Goal: Transaction & Acquisition: Purchase product/service

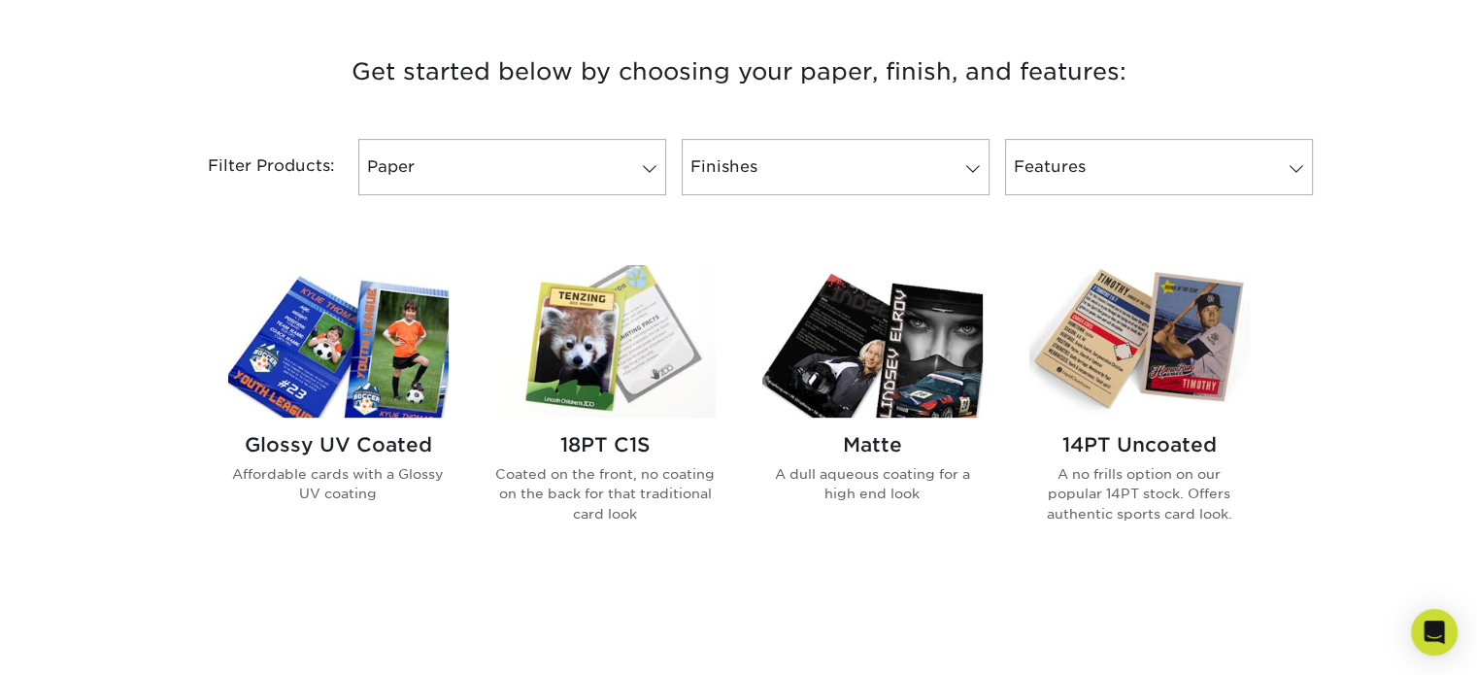
scroll to position [777, 0]
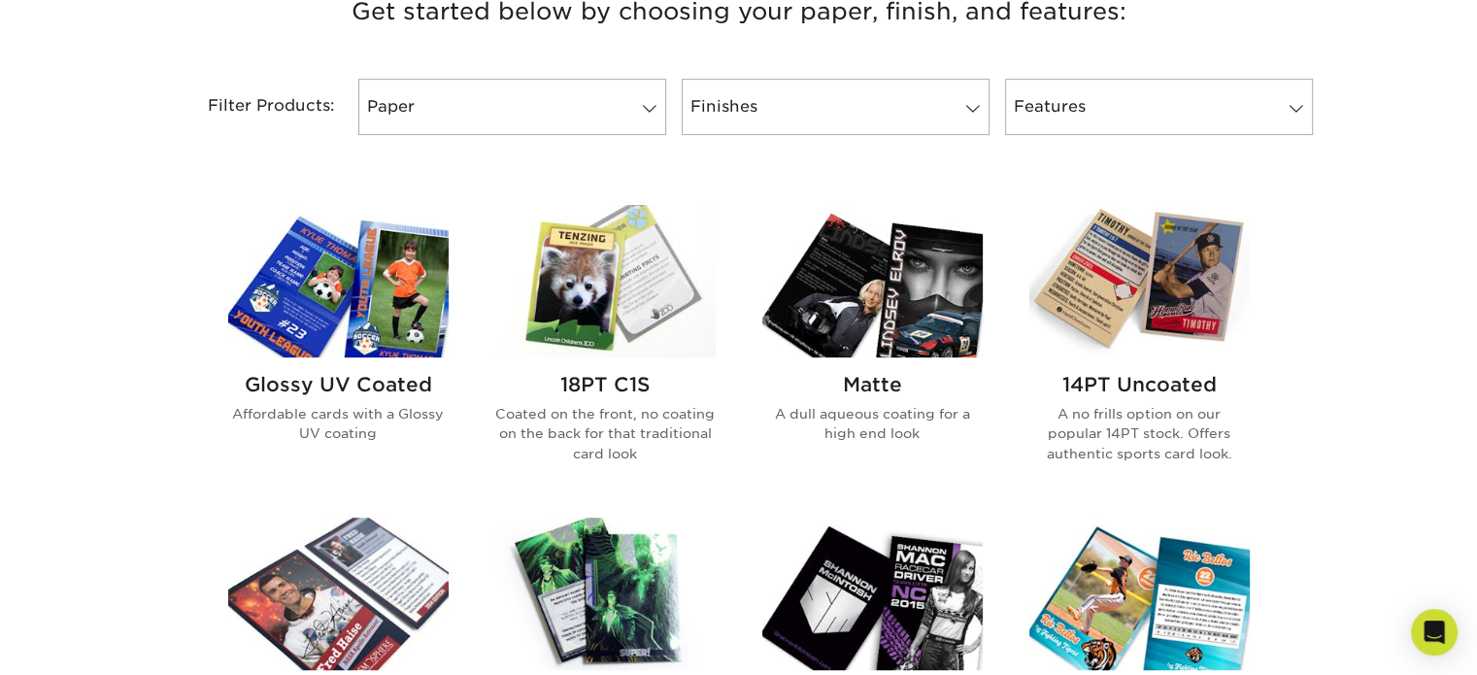
click at [345, 270] on img at bounding box center [338, 281] width 220 height 152
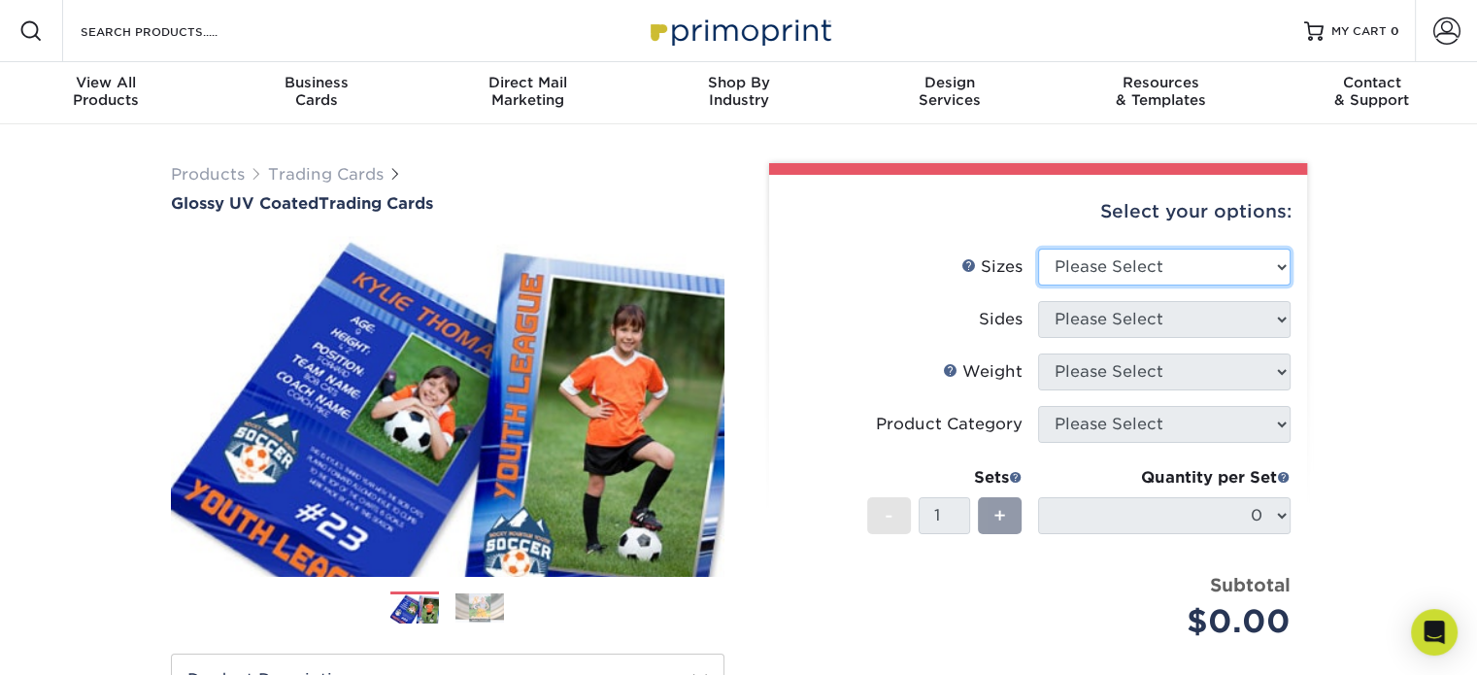
click at [1156, 264] on select "Please Select 2.5" x 3.5"" at bounding box center [1164, 267] width 252 height 37
select select "2.50x3.50"
click at [1038, 249] on select "Please Select 2.5" x 3.5"" at bounding box center [1164, 267] width 252 height 37
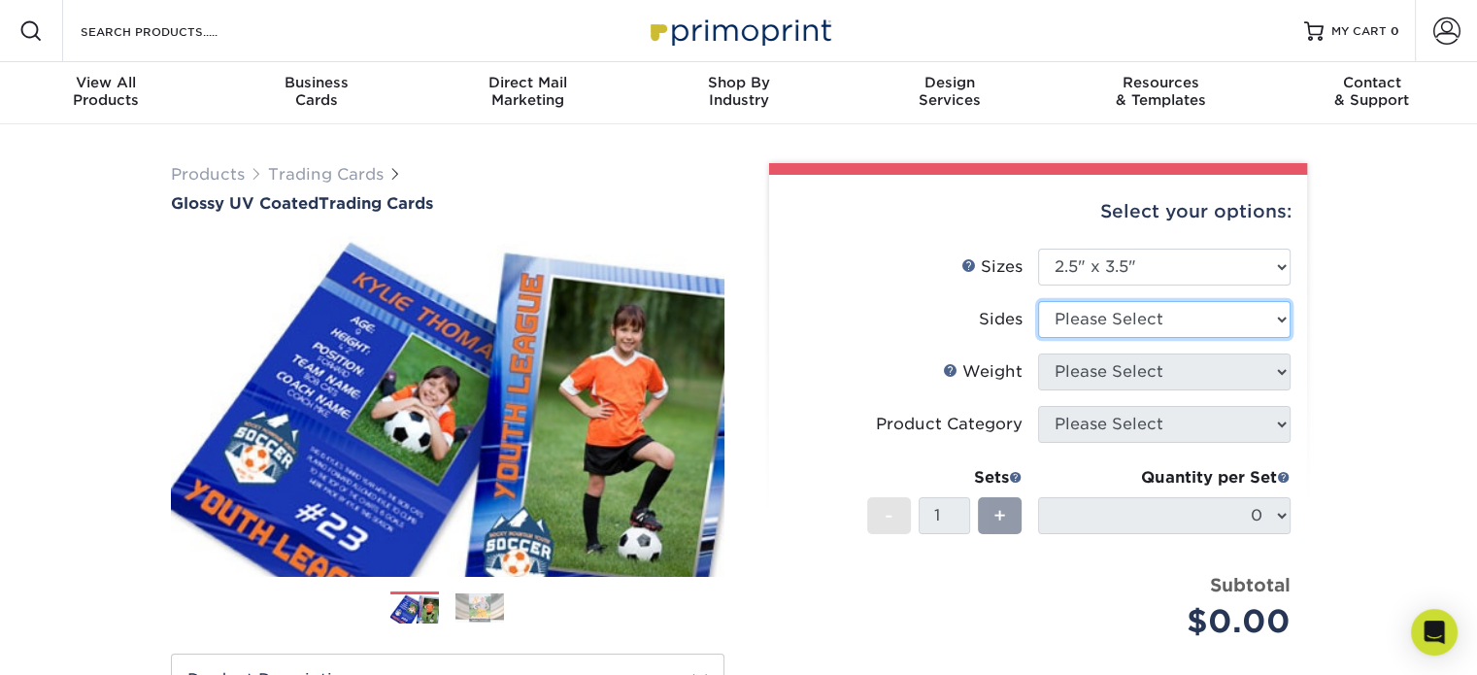
click at [1125, 314] on select "Please Select Print Both Sides Print Front Only" at bounding box center [1164, 319] width 252 height 37
select select "13abbda7-1d64-4f25-8bb2-c179b224825d"
click at [1038, 301] on select "Please Select Print Both Sides Print Front Only" at bounding box center [1164, 319] width 252 height 37
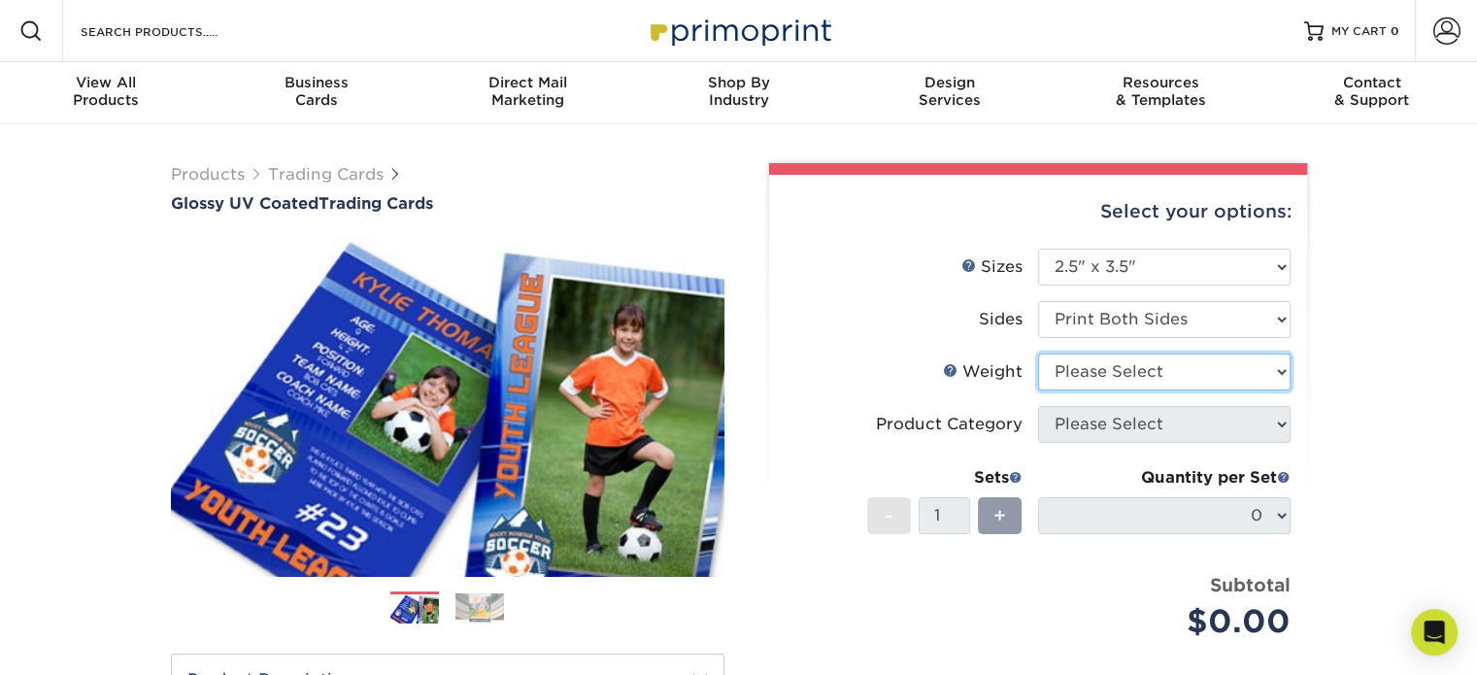
click at [1138, 372] on select "Please Select 16PT 14PT 18PT C1S" at bounding box center [1164, 371] width 252 height 37
click at [1038, 353] on select "Please Select 16PT 14PT 18PT C1S" at bounding box center [1164, 371] width 252 height 37
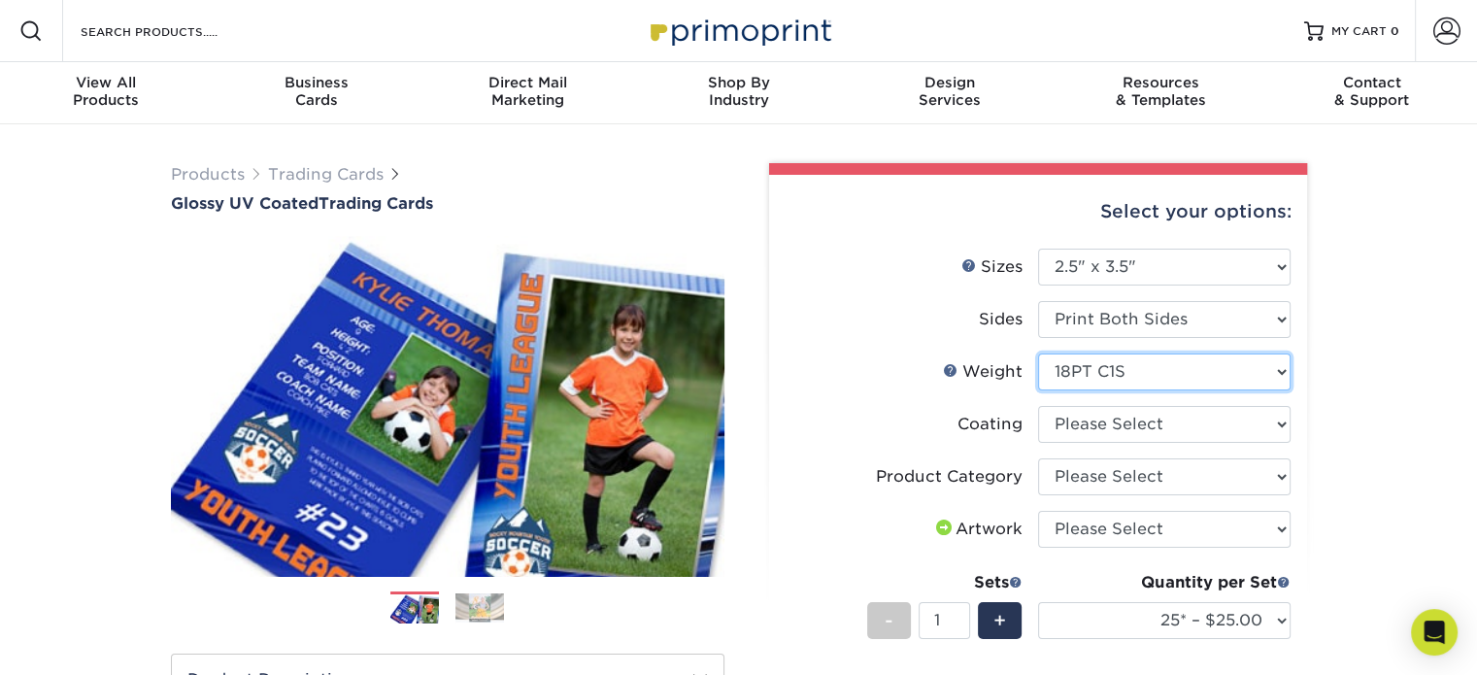
click at [1145, 381] on select "Please Select 16PT 14PT 18PT C1S" at bounding box center [1164, 371] width 252 height 37
select select "14PT"
click at [1038, 353] on select "Please Select 16PT 14PT 18PT C1S" at bounding box center [1164, 371] width 252 height 37
select select
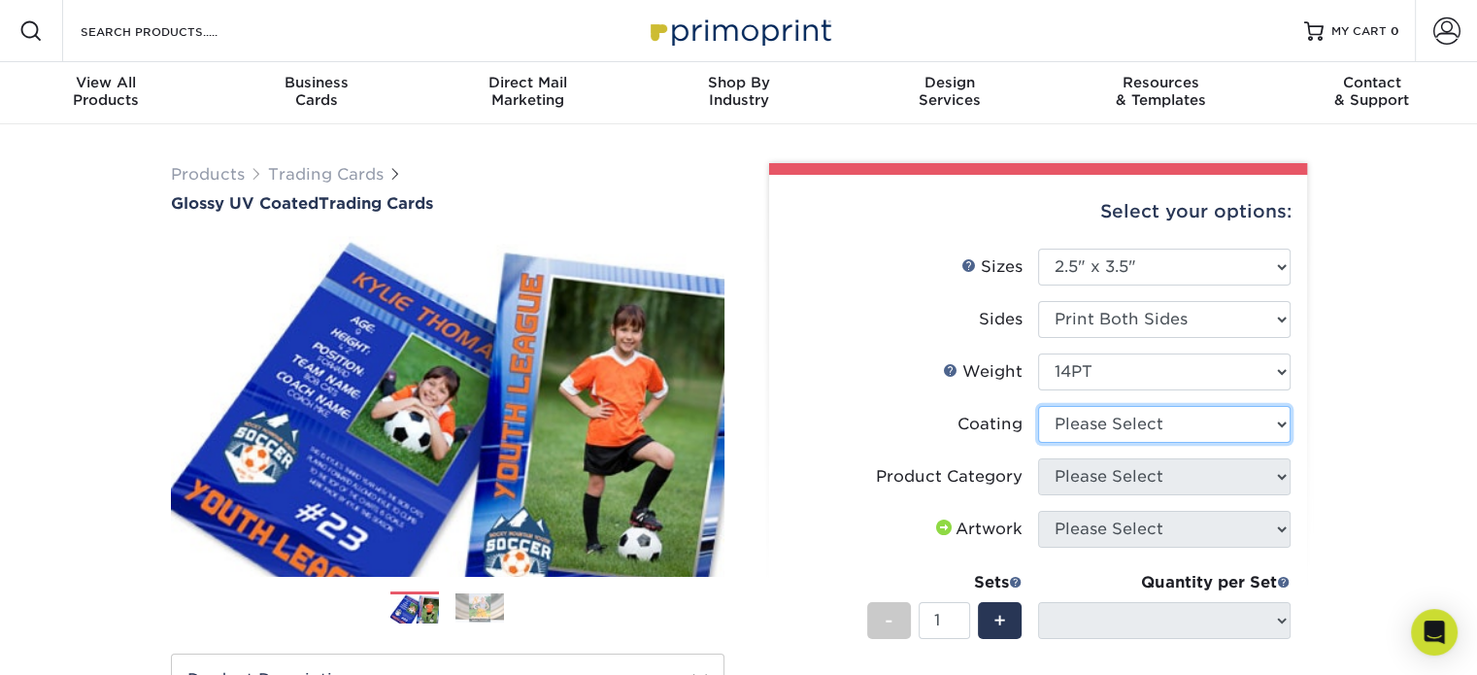
click at [1124, 423] on select at bounding box center [1164, 424] width 252 height 37
select select "1e8116af-acfc-44b1-83dc-8181aa338834"
click at [1038, 406] on select at bounding box center [1164, 424] width 252 height 37
select select "-1"
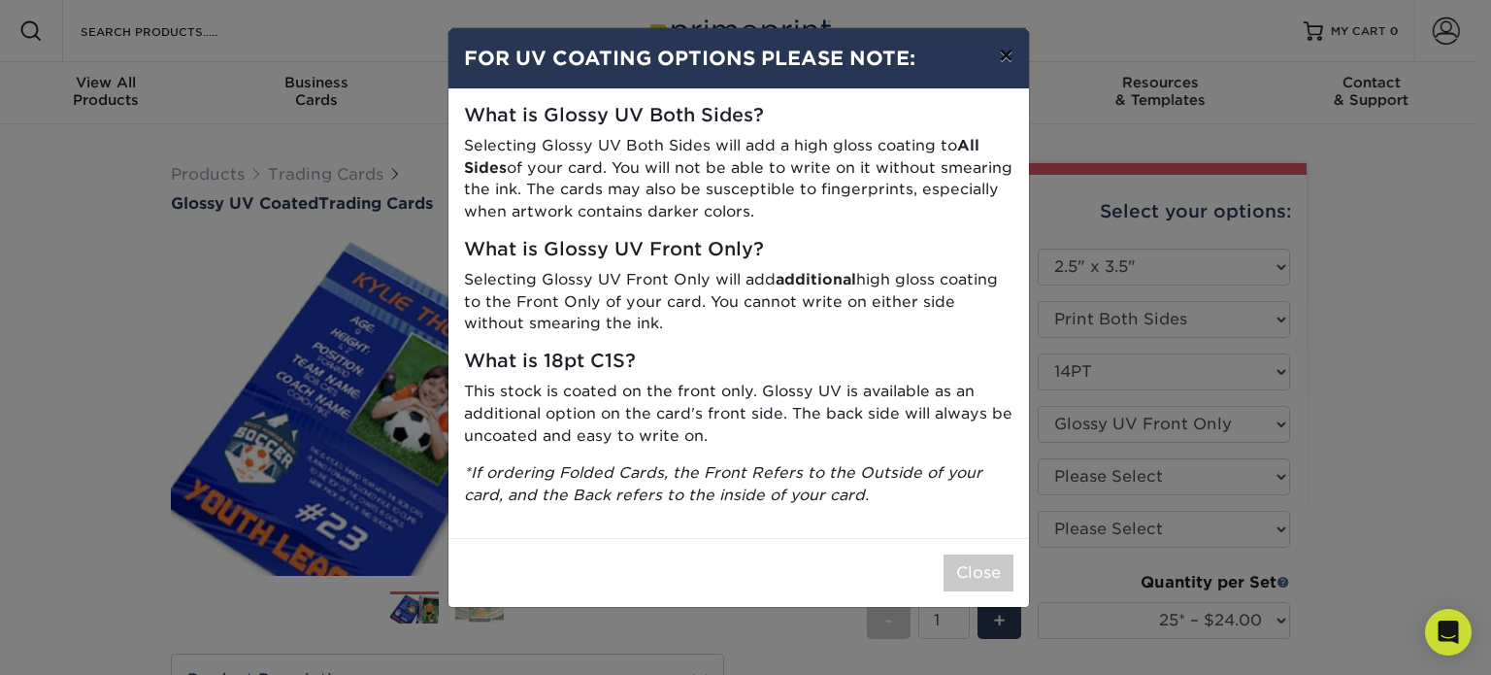
click at [1012, 59] on button "×" at bounding box center [1006, 55] width 45 height 54
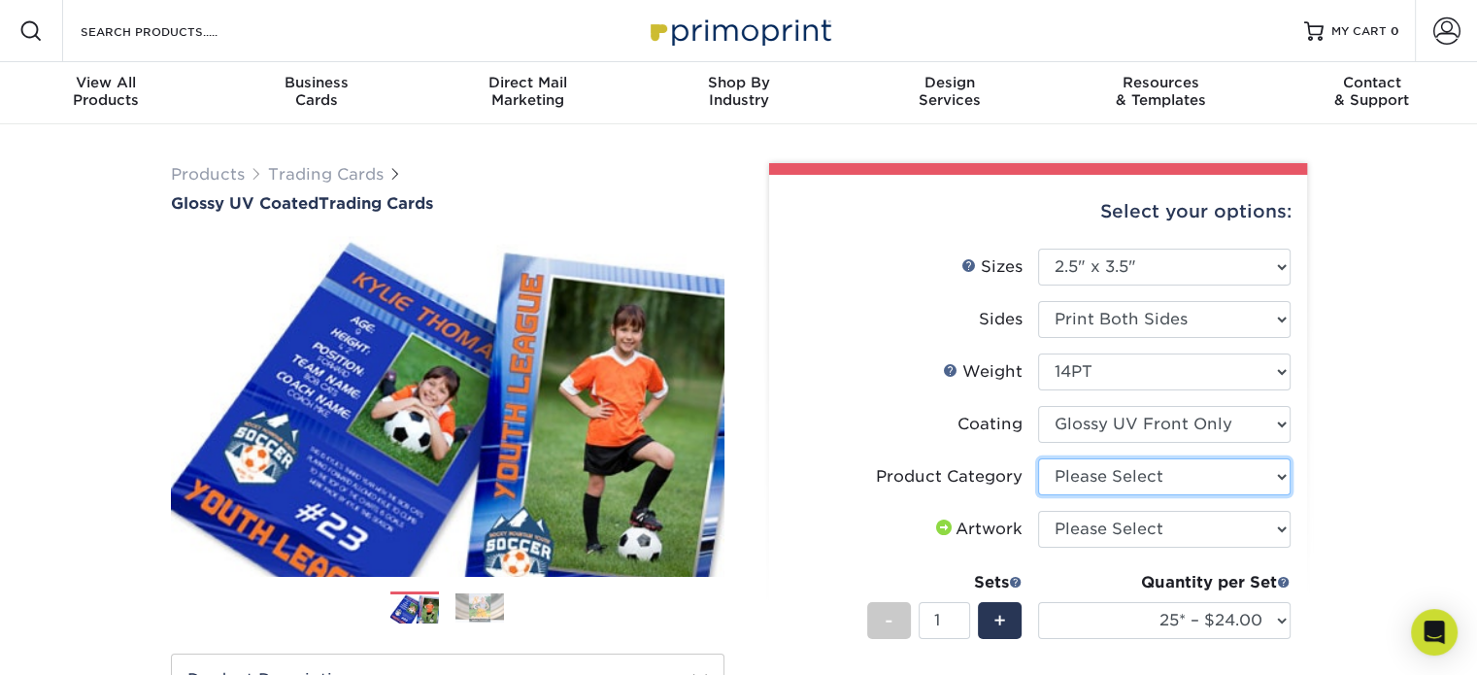
click at [1108, 476] on select "Please Select Trading Cards" at bounding box center [1164, 476] width 252 height 37
select select "c2f9bce9-36c2-409d-b101-c29d9d031e18"
click at [1038, 458] on select "Please Select Trading Cards" at bounding box center [1164, 476] width 252 height 37
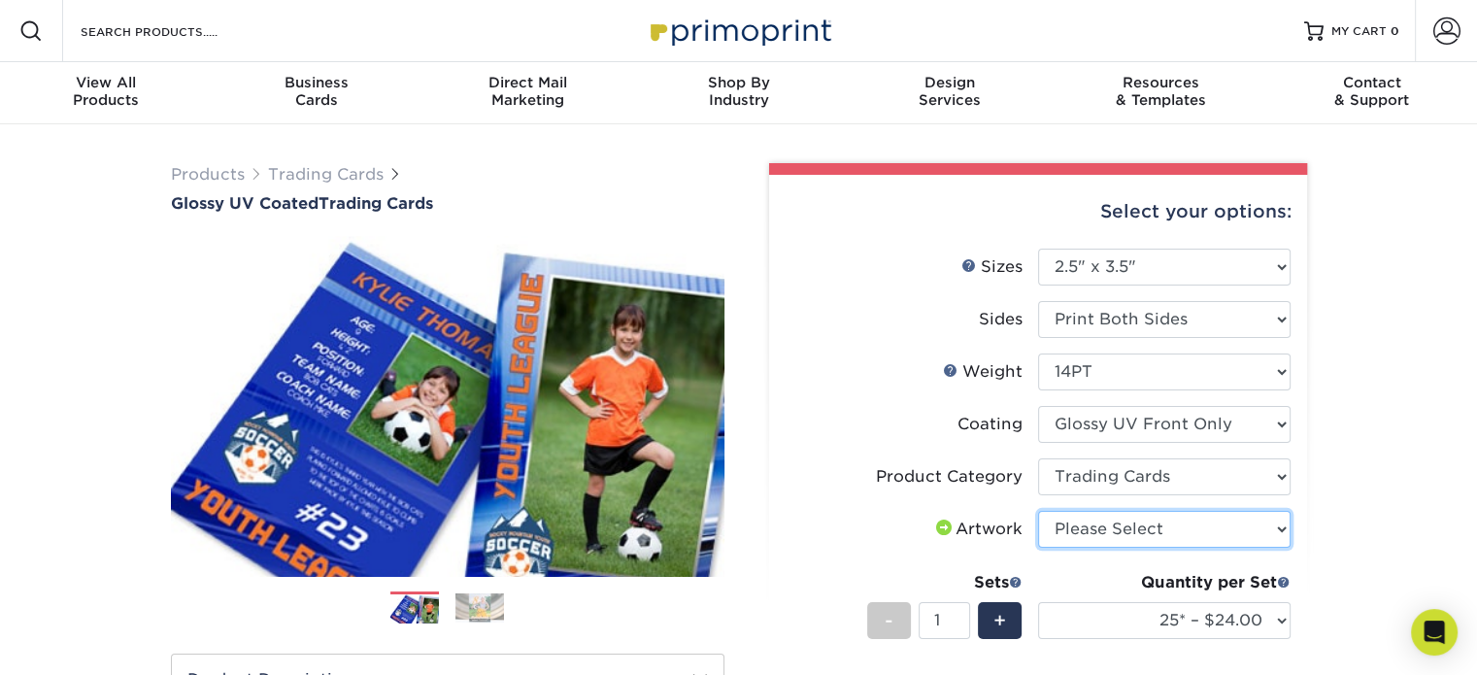
click at [1119, 533] on select "Please Select I will upload files I need a design - $100" at bounding box center [1164, 529] width 252 height 37
select select "upload"
click at [1038, 511] on select "Please Select I will upload files I need a design - $100" at bounding box center [1164, 529] width 252 height 37
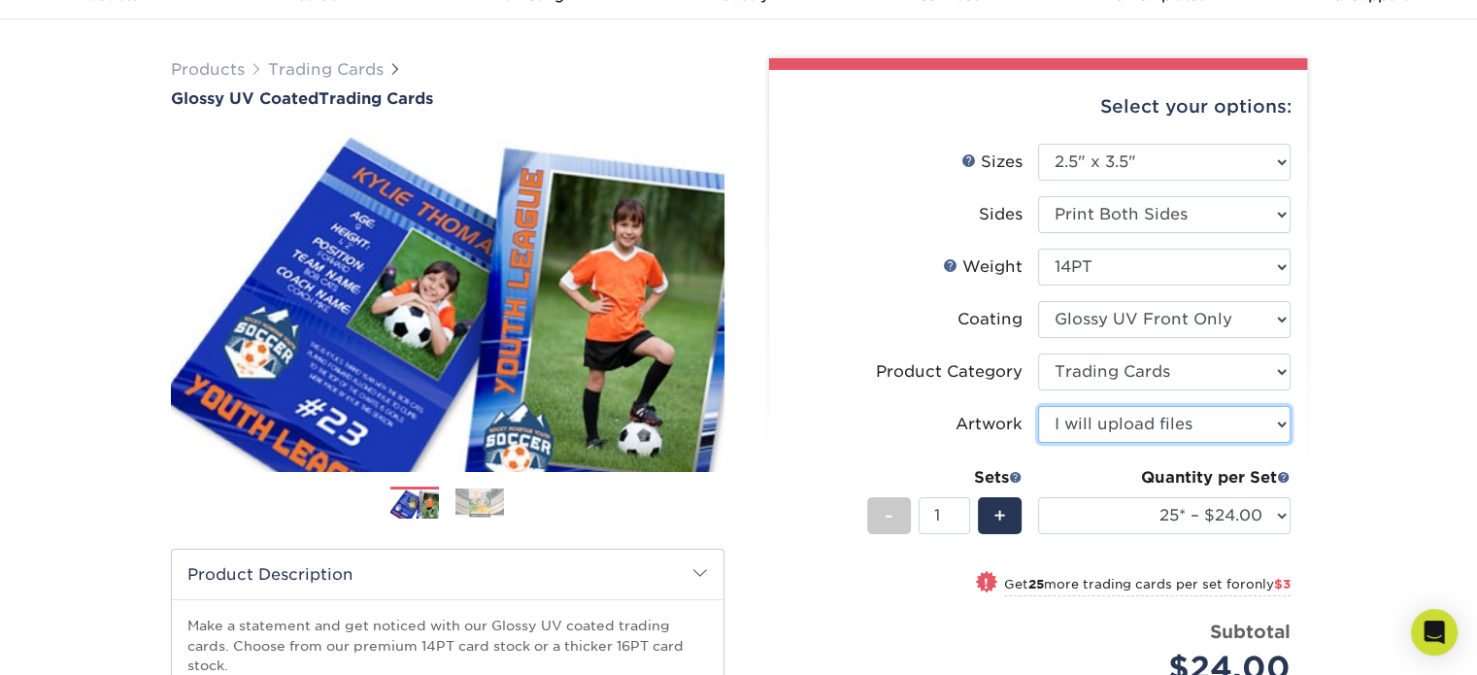
scroll to position [97, 0]
